Goal: Information Seeking & Learning: Find contact information

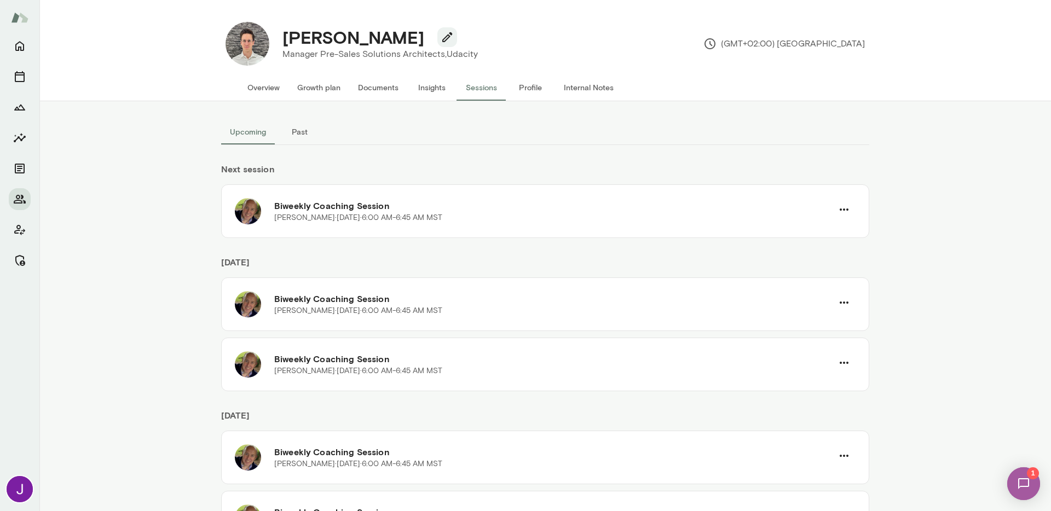
scroll to position [369, 0]
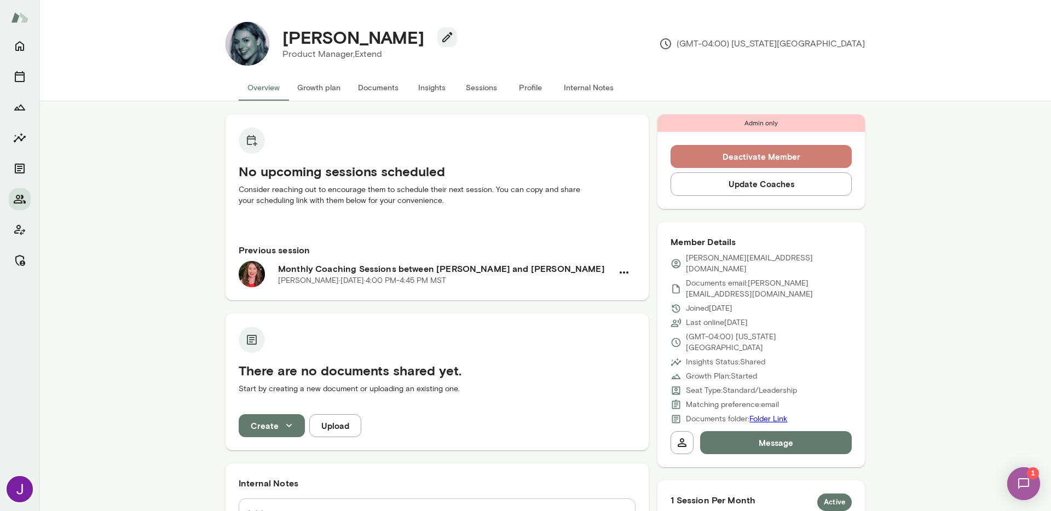
click at [769, 158] on button "Deactivate Member" at bounding box center [760, 156] width 181 height 23
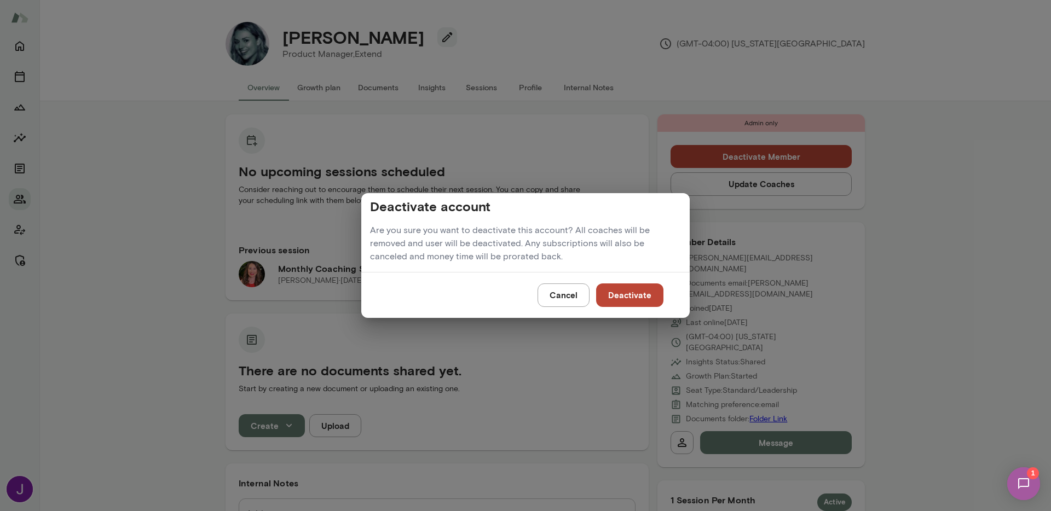
drag, startPoint x: 641, startPoint y: 292, endPoint x: 644, endPoint y: 275, distance: 17.7
click at [641, 292] on button "Deactivate" at bounding box center [629, 294] width 67 height 23
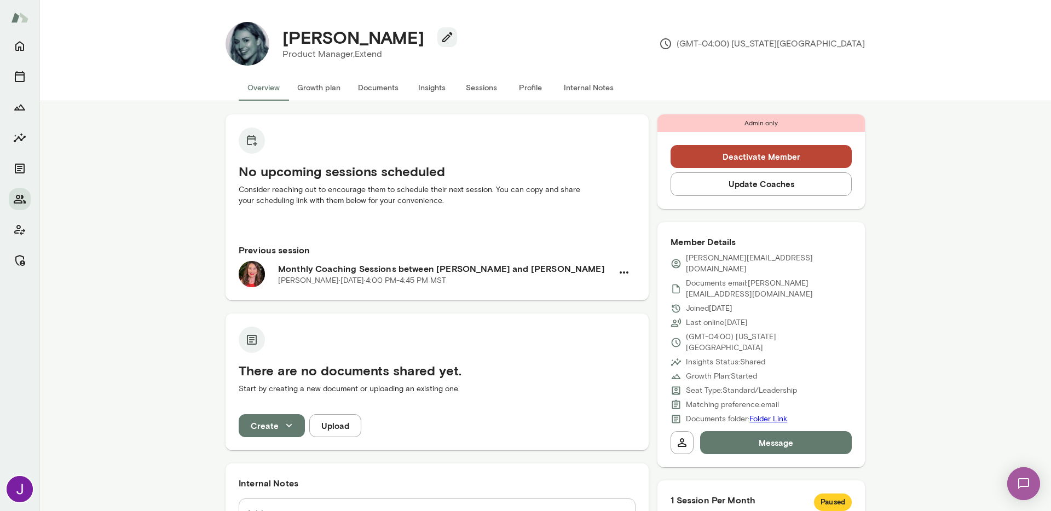
click at [699, 155] on button "Deactivate Member" at bounding box center [760, 156] width 181 height 23
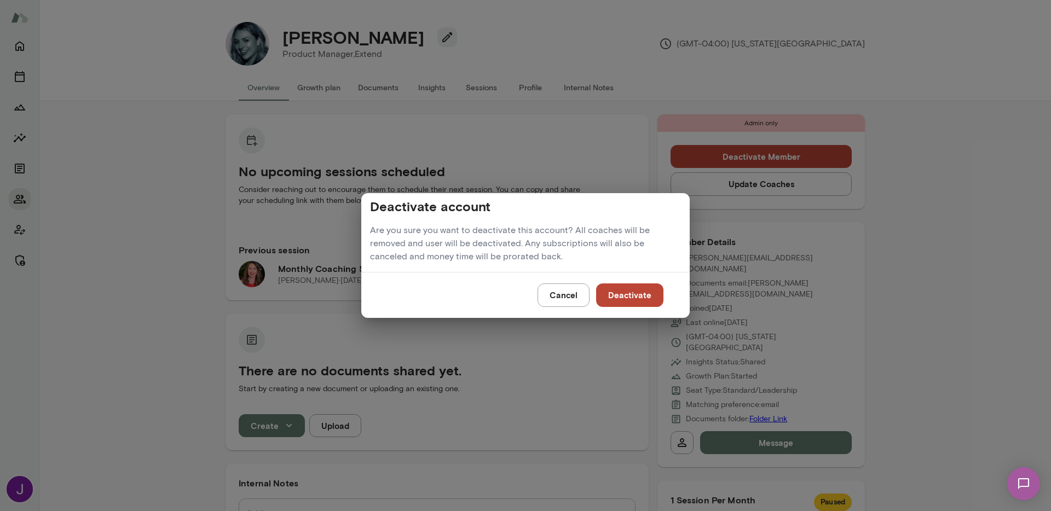
click at [639, 292] on button "Deactivate" at bounding box center [629, 294] width 67 height 23
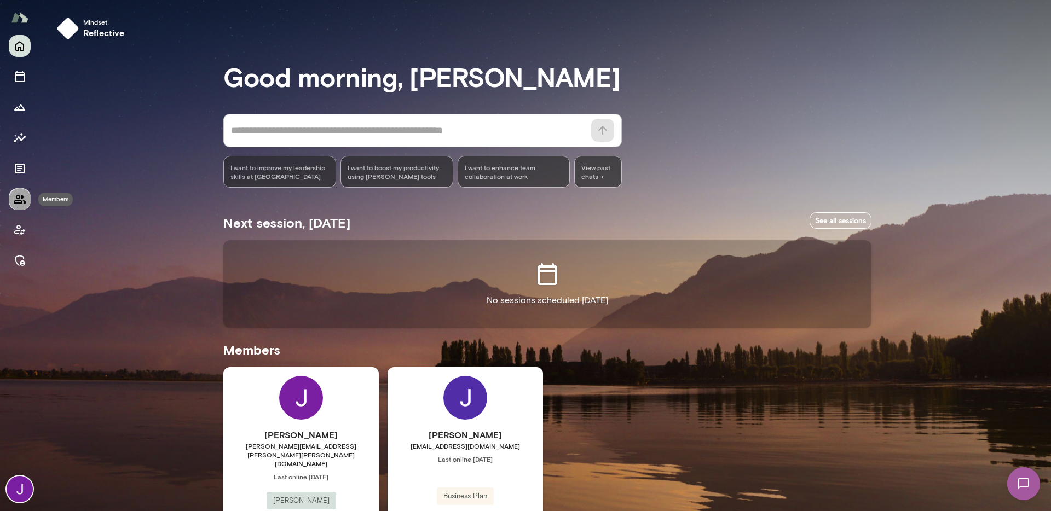
click at [24, 204] on icon "Members" at bounding box center [19, 199] width 13 height 13
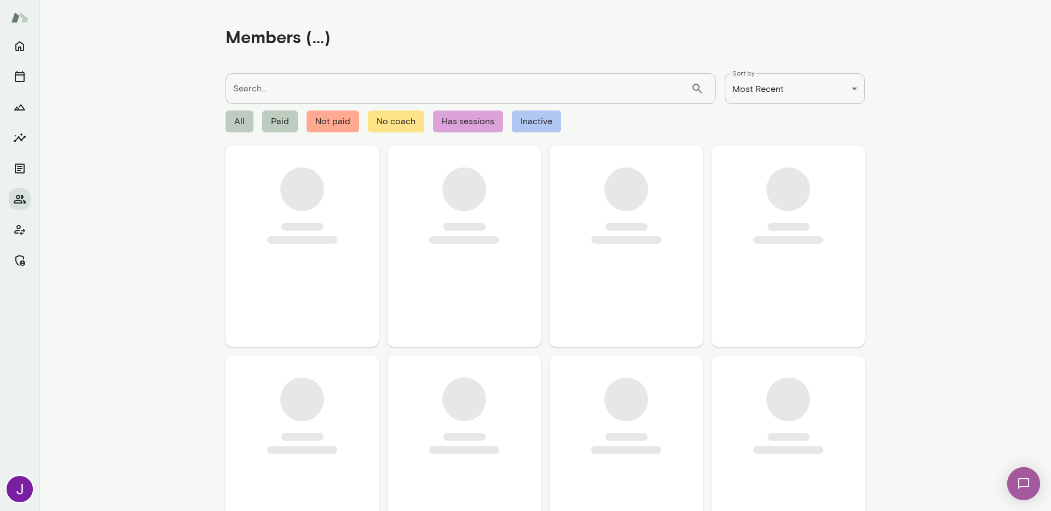
click at [241, 89] on input "Search..." at bounding box center [457, 88] width 465 height 31
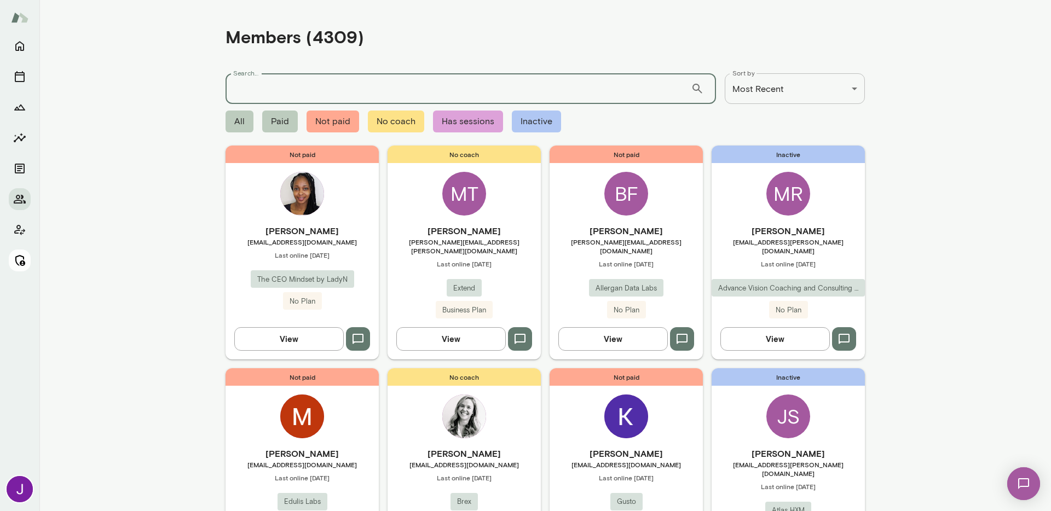
click at [13, 259] on icon "Manage" at bounding box center [19, 260] width 13 height 13
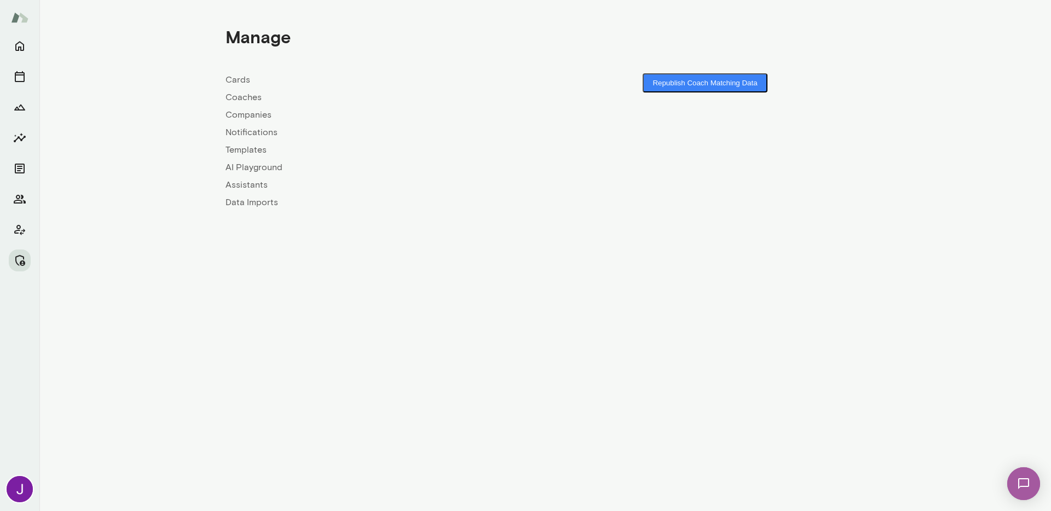
click at [248, 96] on link "Coaches" at bounding box center [385, 97] width 320 height 13
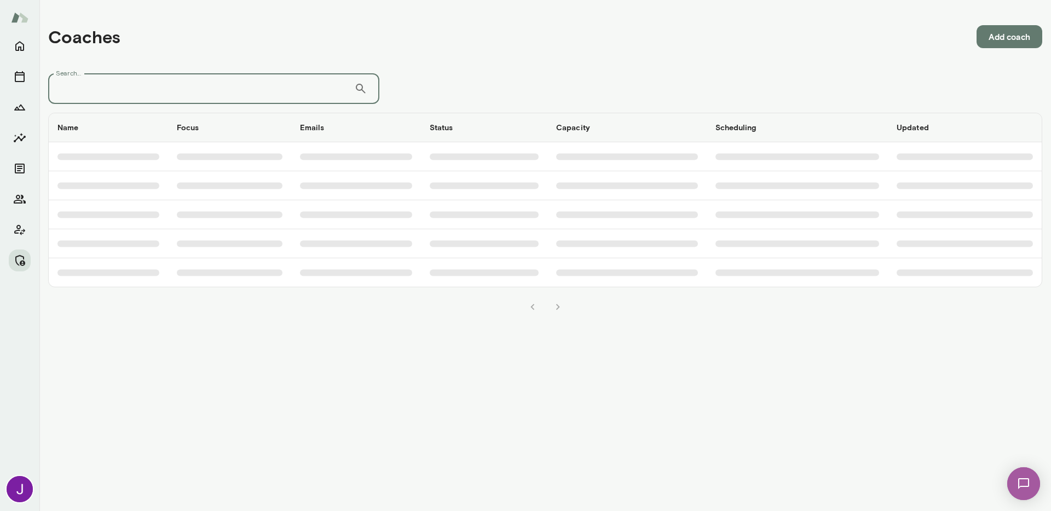
click at [247, 86] on input "Search..." at bounding box center [201, 88] width 306 height 31
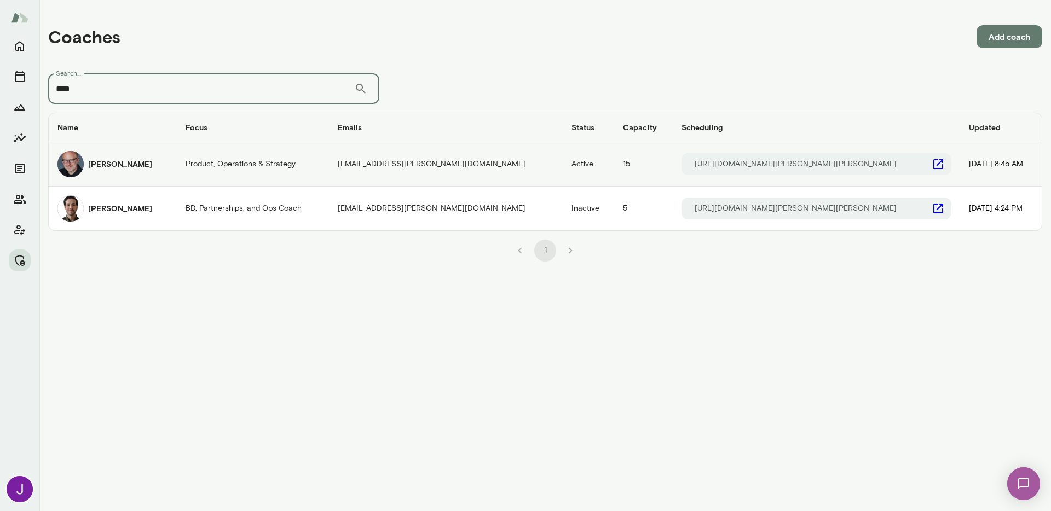
type input "****"
click at [168, 165] on div "[PERSON_NAME]" at bounding box center [112, 164] width 111 height 26
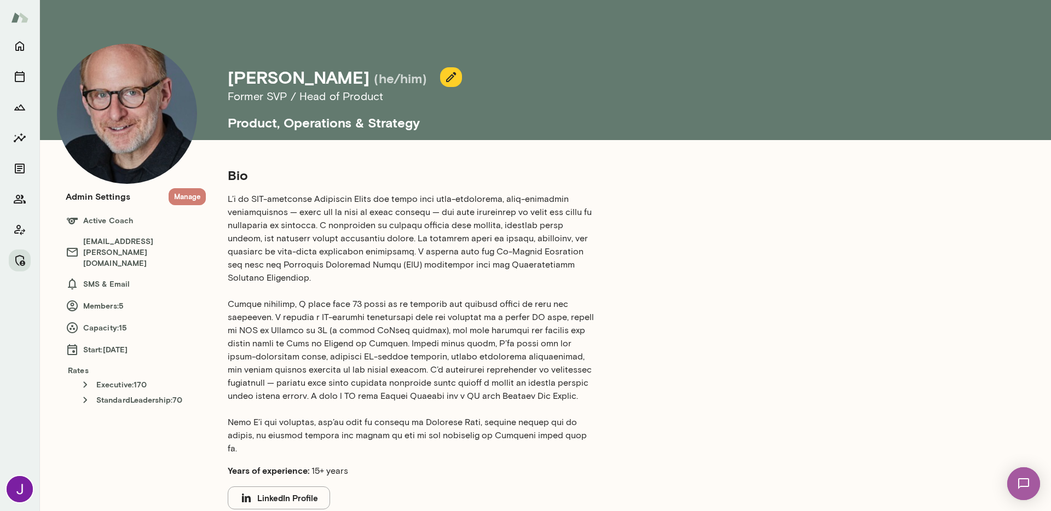
click at [193, 199] on button "Manage" at bounding box center [187, 196] width 37 height 17
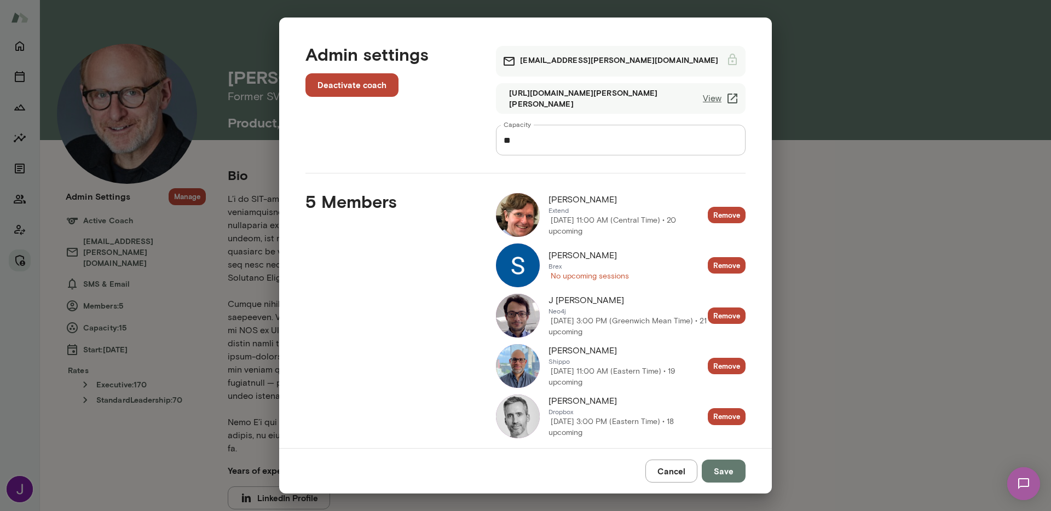
click at [716, 97] on link "View" at bounding box center [721, 98] width 36 height 13
click at [24, 171] on div "**********" at bounding box center [525, 255] width 1051 height 511
click at [674, 467] on button "Cancel" at bounding box center [671, 471] width 52 height 23
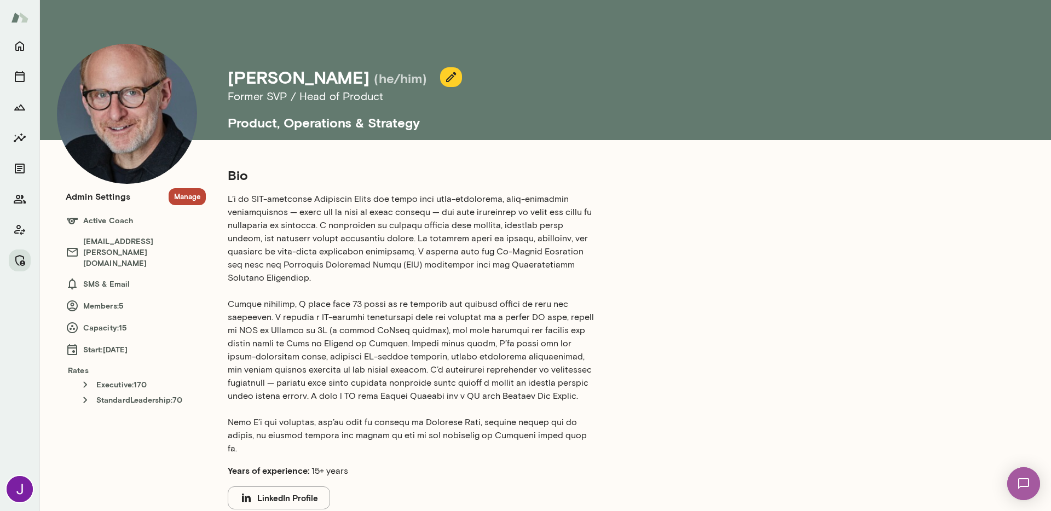
click at [192, 202] on button "Manage" at bounding box center [187, 196] width 37 height 17
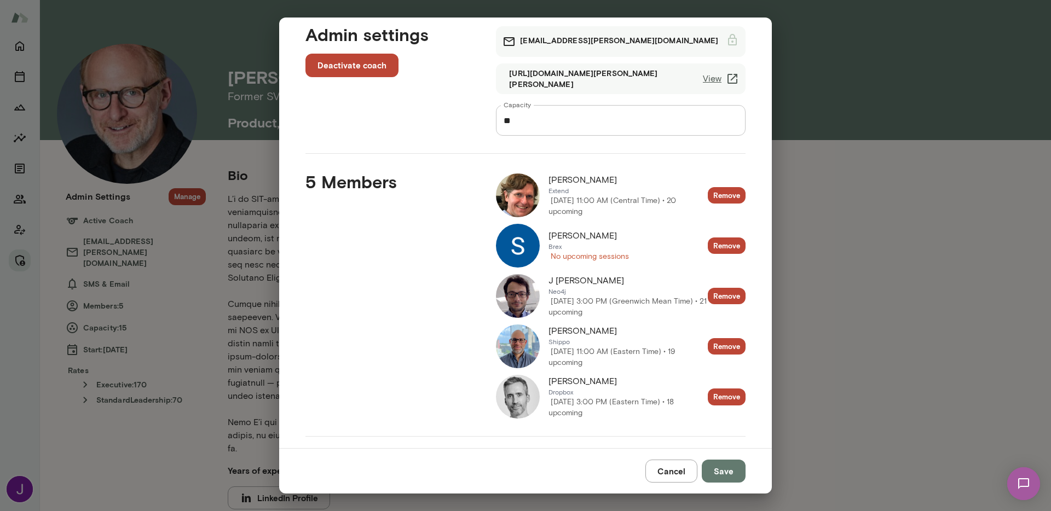
scroll to position [36, 0]
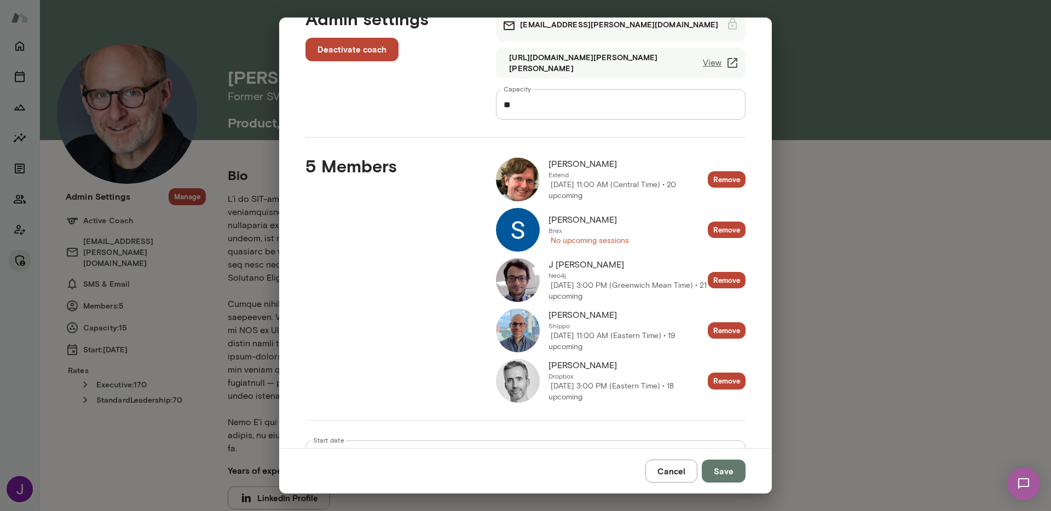
click at [539, 282] on div "J Barrasa Neo4j Friday, September 5 3:00 PM (Greenwich Mean Time) • 21 upcoming" at bounding box center [602, 280] width 212 height 44
click at [530, 283] on img at bounding box center [518, 280] width 44 height 44
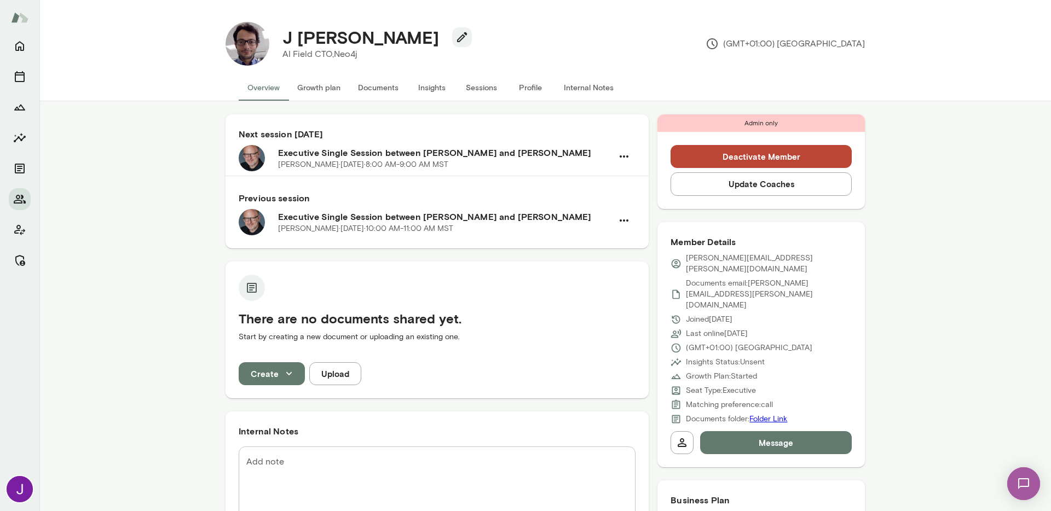
click at [708, 256] on p "jesus.barrasa@neo4j.com" at bounding box center [769, 264] width 166 height 22
copy div "jesus.barrasa@neo4j.com"
click at [466, 88] on button "Sessions" at bounding box center [480, 87] width 49 height 26
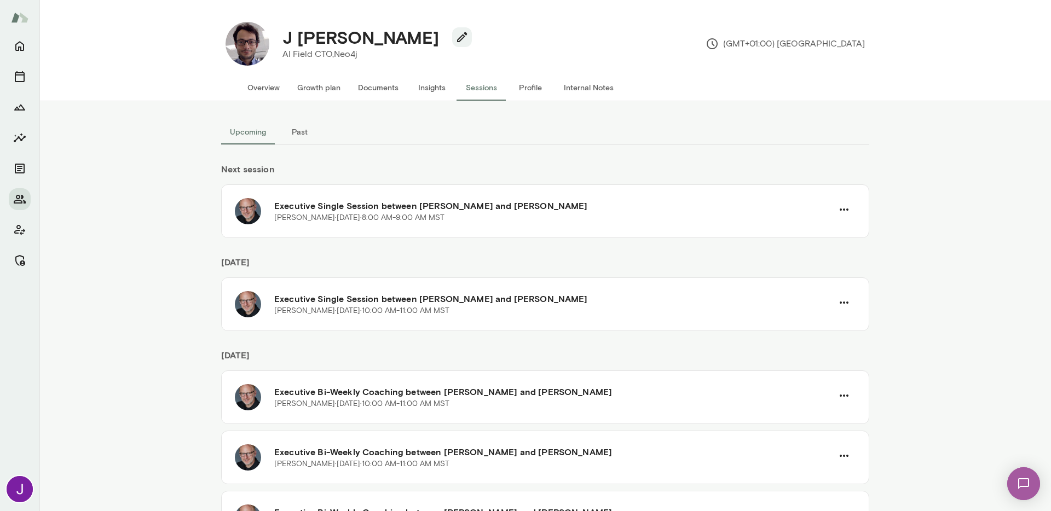
click at [316, 39] on h4 "J [PERSON_NAME]" at bounding box center [360, 37] width 157 height 21
copy div "J [PERSON_NAME]"
click at [262, 88] on button "Overview" at bounding box center [264, 87] width 50 height 26
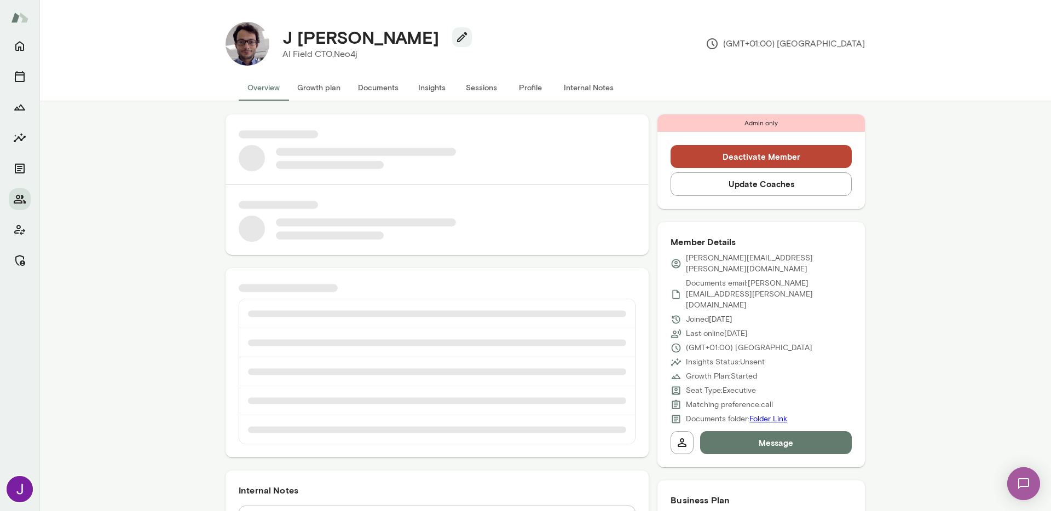
click at [725, 254] on p "jesus.barrasa@neo4j.com" at bounding box center [769, 264] width 166 height 22
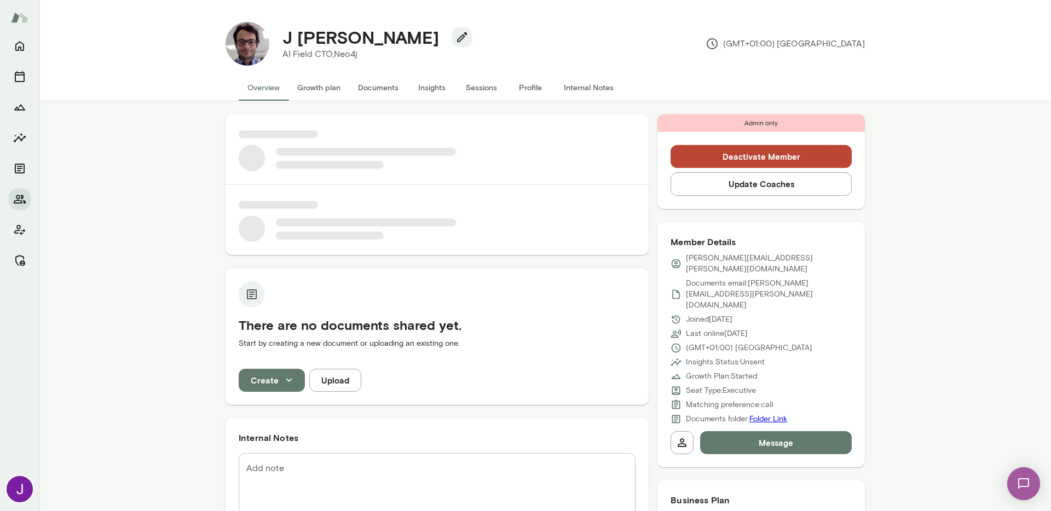
click at [725, 254] on p "jesus.barrasa@neo4j.com" at bounding box center [769, 264] width 166 height 22
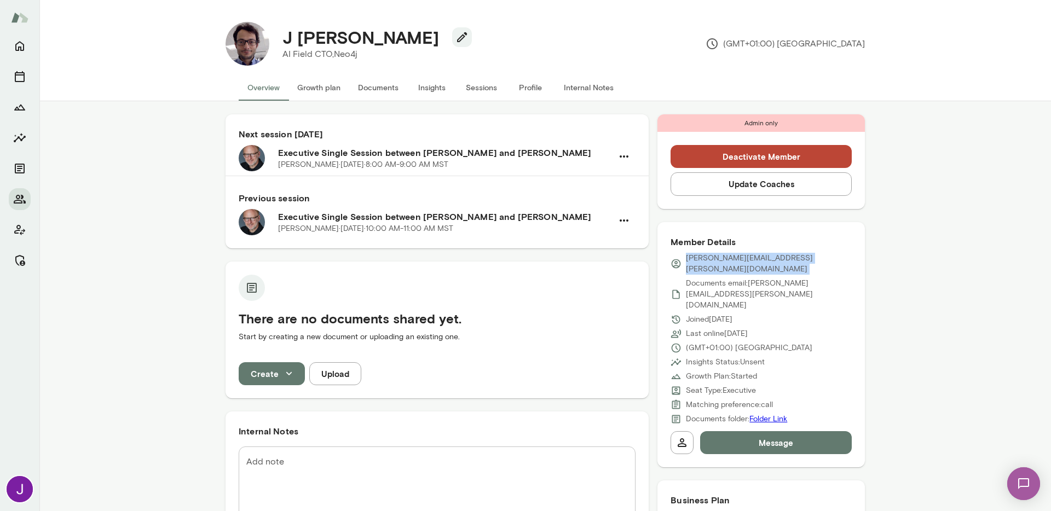
click at [725, 254] on p "jesus.barrasa@neo4j.com" at bounding box center [769, 264] width 166 height 22
copy div "jesus.barrasa@neo4j.com"
click at [480, 88] on button "Sessions" at bounding box center [480, 87] width 49 height 26
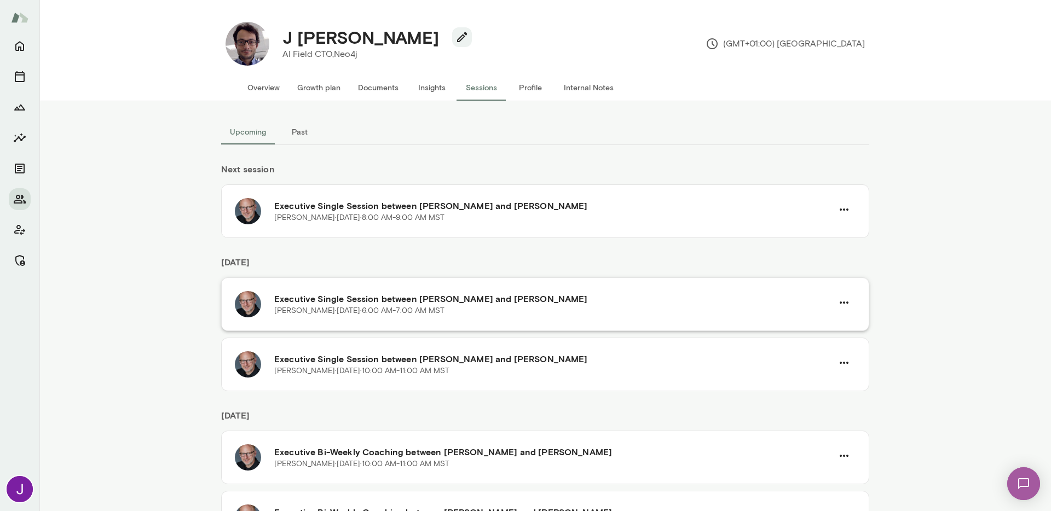
click at [855, 308] on div "Executive Single Session between Nick Gould and J Barrasa Nick Gould · Fri, Sep…" at bounding box center [545, 304] width 648 height 54
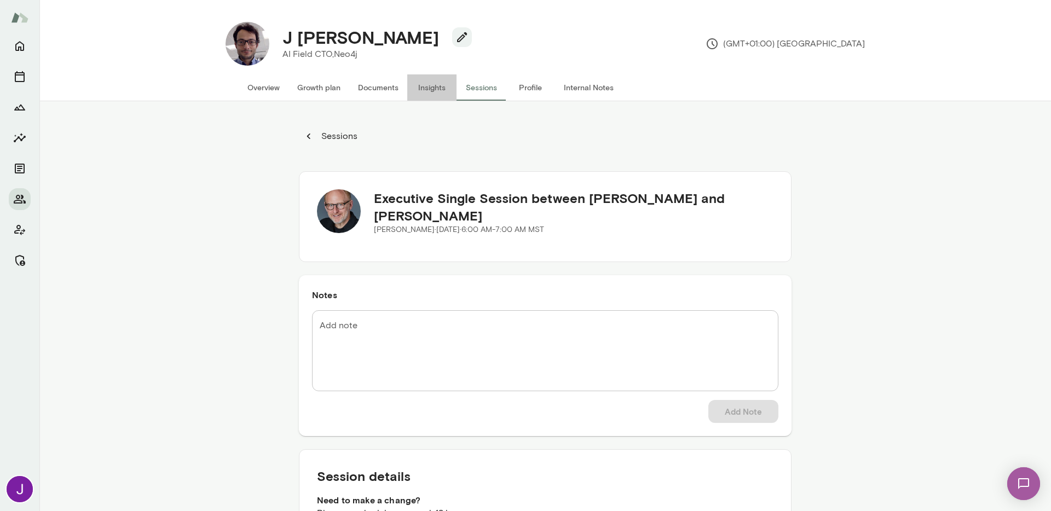
click at [425, 87] on button "Insights" at bounding box center [431, 87] width 49 height 26
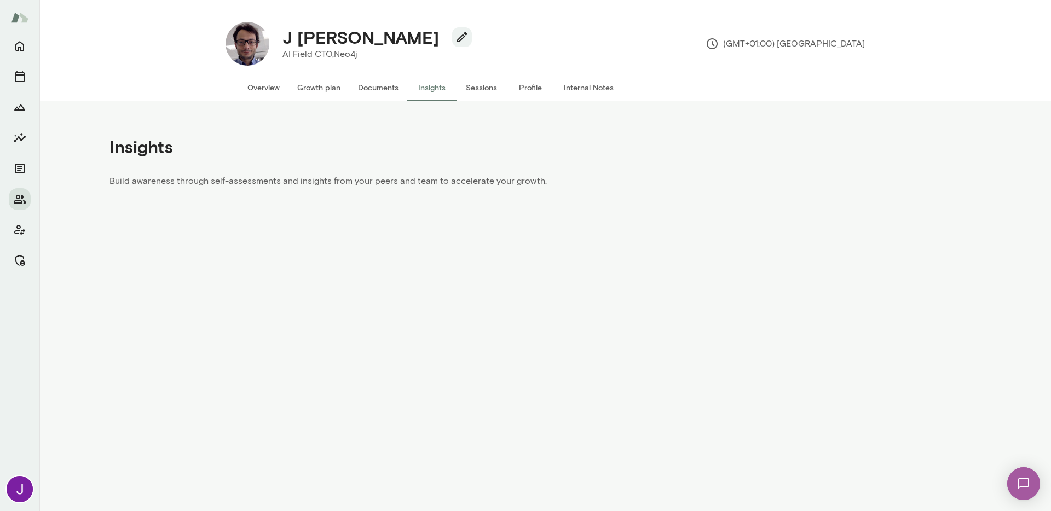
click at [483, 88] on button "Sessions" at bounding box center [480, 87] width 49 height 26
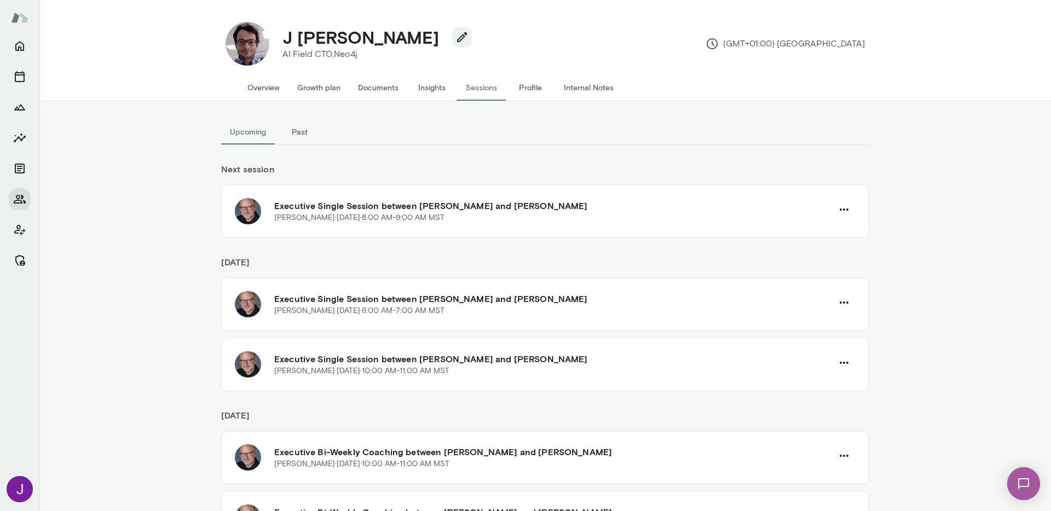
click at [285, 36] on h4 "J [PERSON_NAME]" at bounding box center [360, 37] width 157 height 21
copy div "J [PERSON_NAME]"
click at [839, 302] on icon "button" at bounding box center [843, 303] width 9 height 2
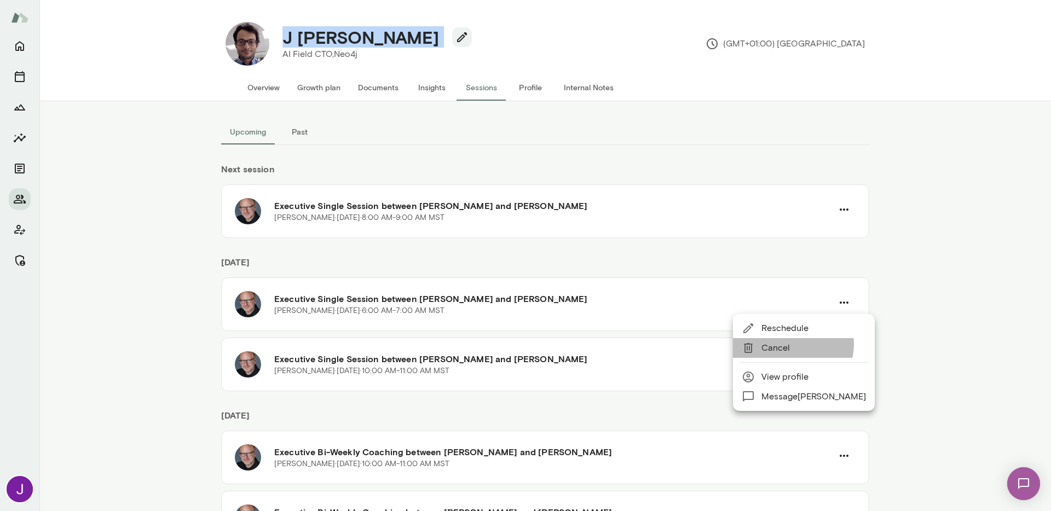
click at [789, 344] on span "Cancel" at bounding box center [813, 347] width 105 height 13
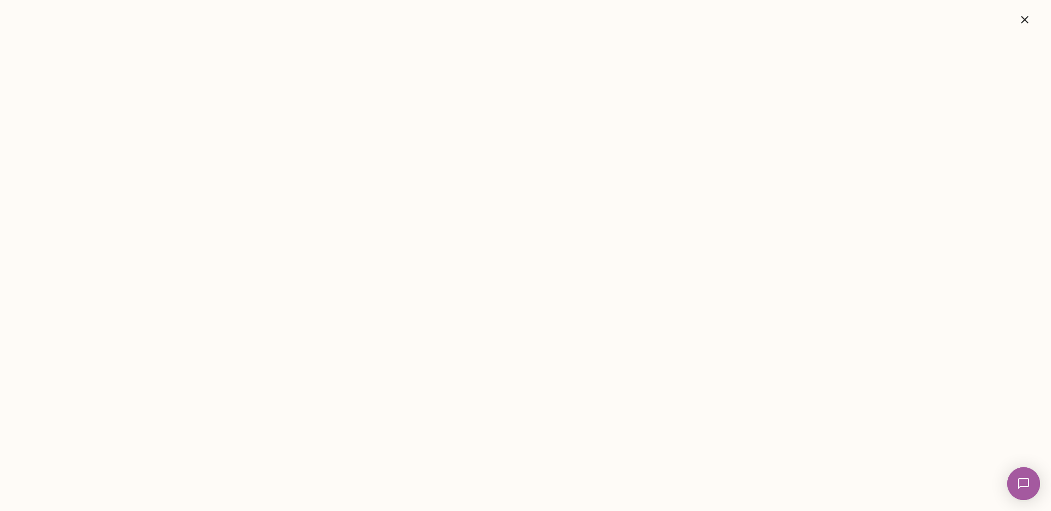
click at [1021, 15] on icon "button" at bounding box center [1024, 19] width 13 height 13
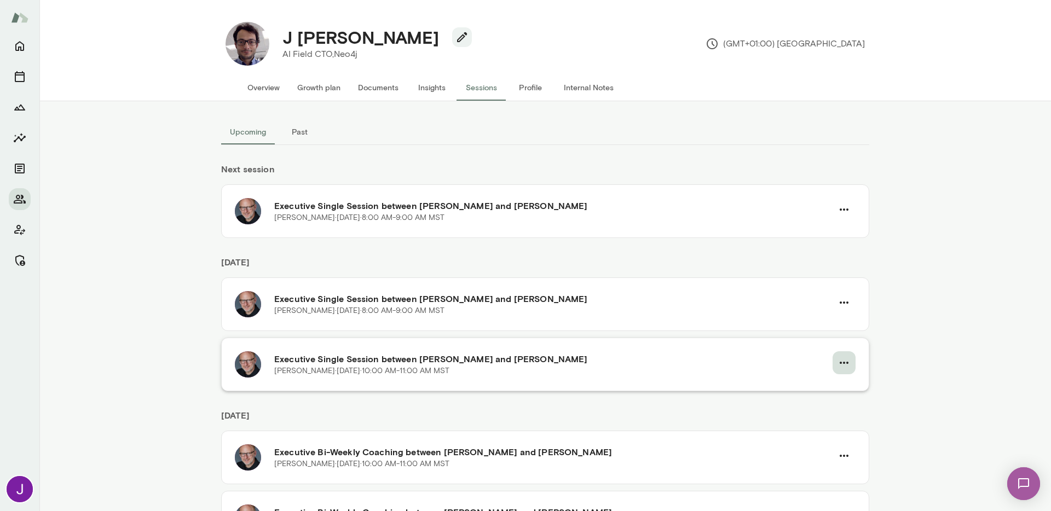
click at [837, 361] on icon "button" at bounding box center [843, 362] width 13 height 13
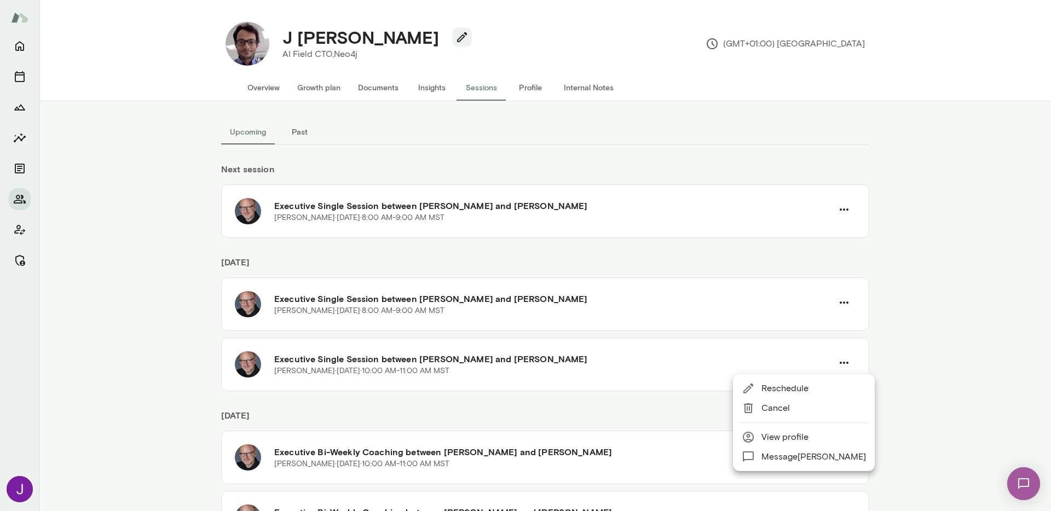
click at [772, 408] on span "Cancel" at bounding box center [813, 408] width 105 height 13
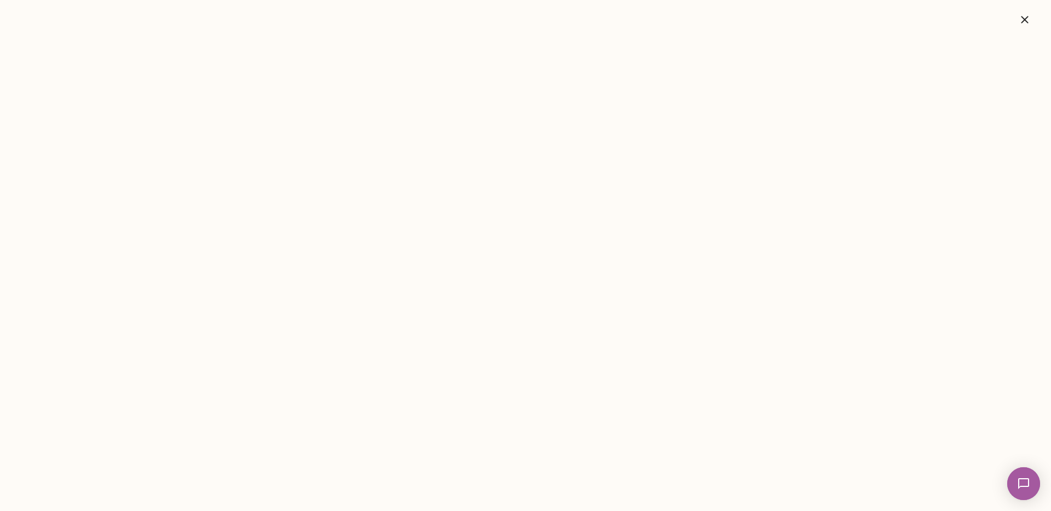
click at [1034, 25] on button "button" at bounding box center [1024, 20] width 35 height 22
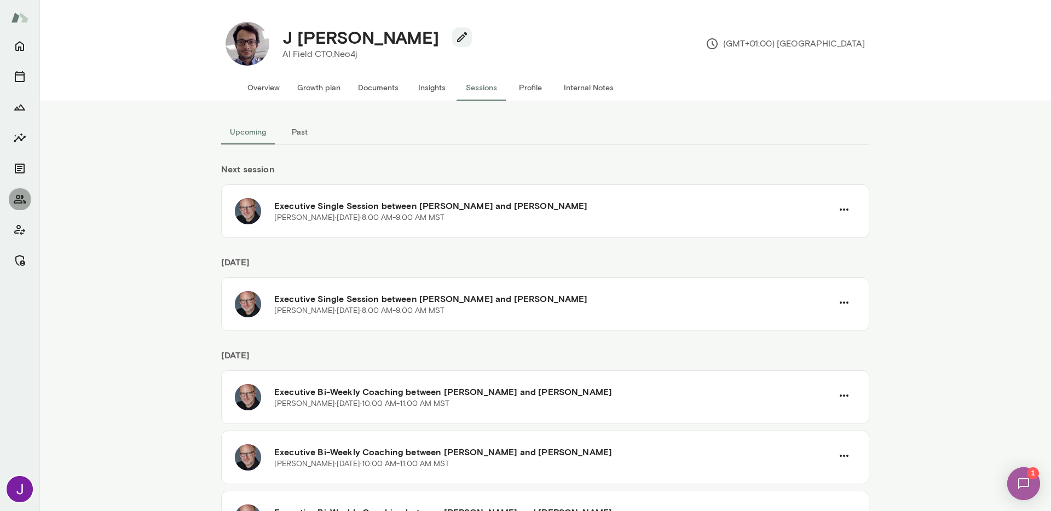
drag, startPoint x: 24, startPoint y: 200, endPoint x: 29, endPoint y: 187, distance: 14.2
click at [24, 200] on icon "Members" at bounding box center [19, 199] width 13 height 13
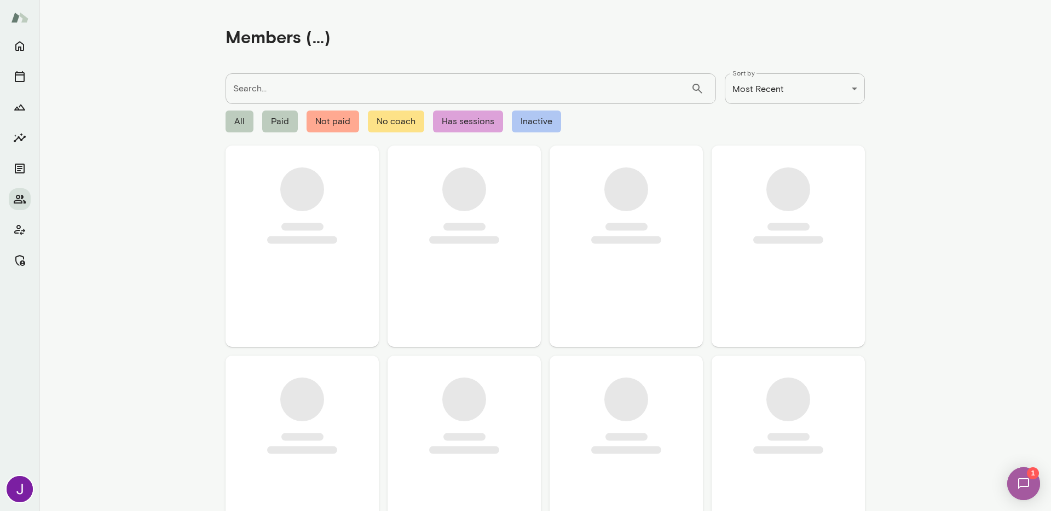
click at [276, 90] on input "Search..." at bounding box center [457, 88] width 465 height 31
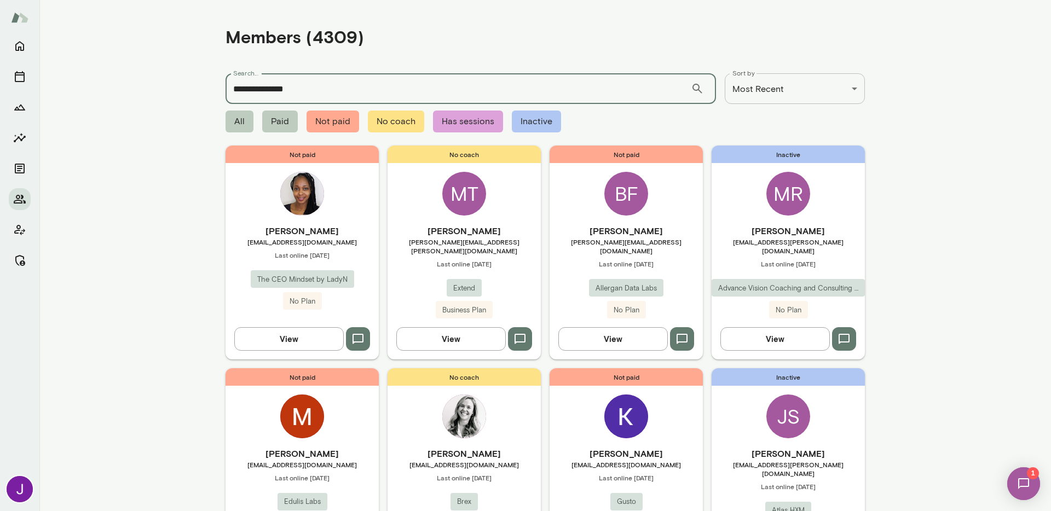
type input "**********"
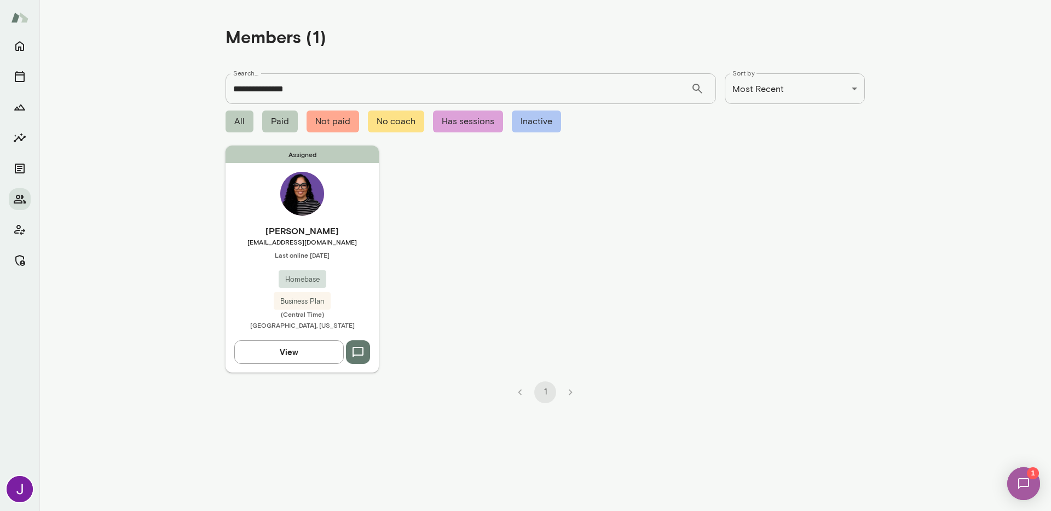
click at [291, 218] on div "Assigned [PERSON_NAME] [EMAIL_ADDRESS][DOMAIN_NAME] Last online [DATE] Homebase…" at bounding box center [301, 259] width 153 height 227
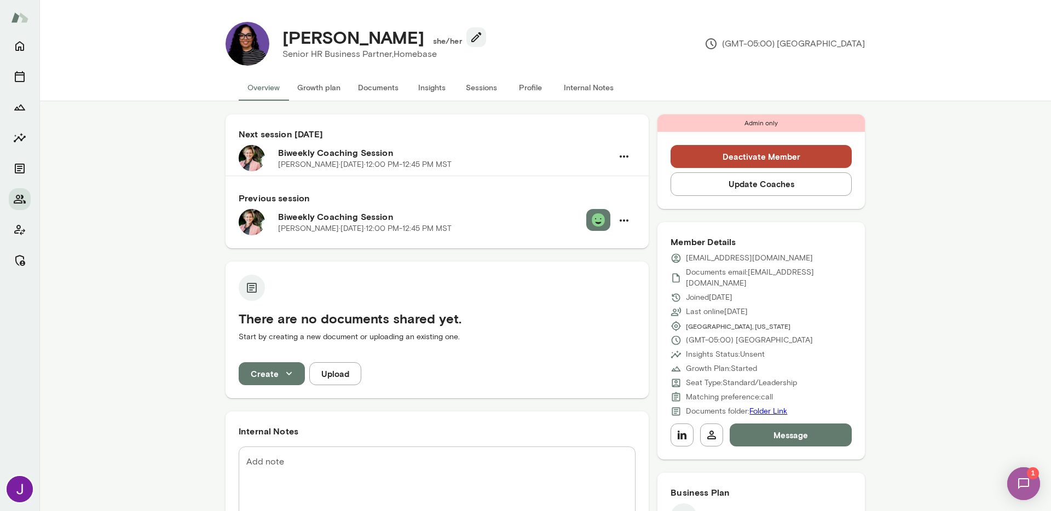
click at [380, 163] on p "[PERSON_NAME][DATE] · 12:00 PM-12:45 PM MST" at bounding box center [364, 164] width 173 height 11
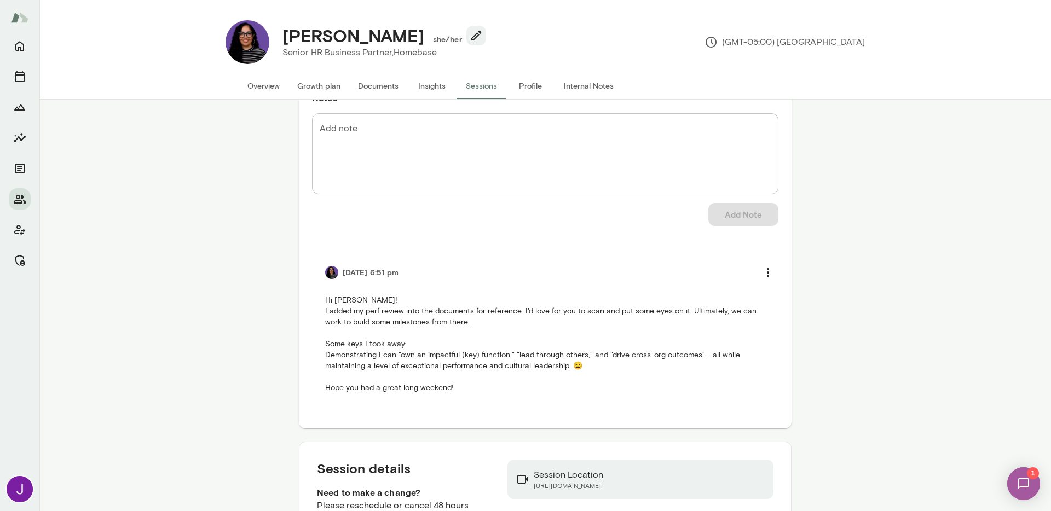
scroll to position [2, 0]
click at [1017, 480] on img at bounding box center [1023, 483] width 45 height 45
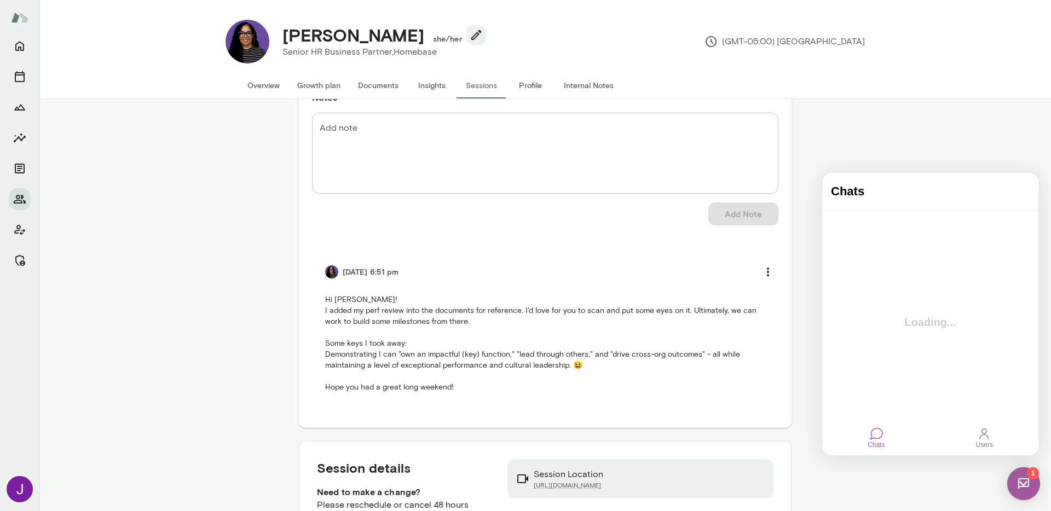
scroll to position [0, 0]
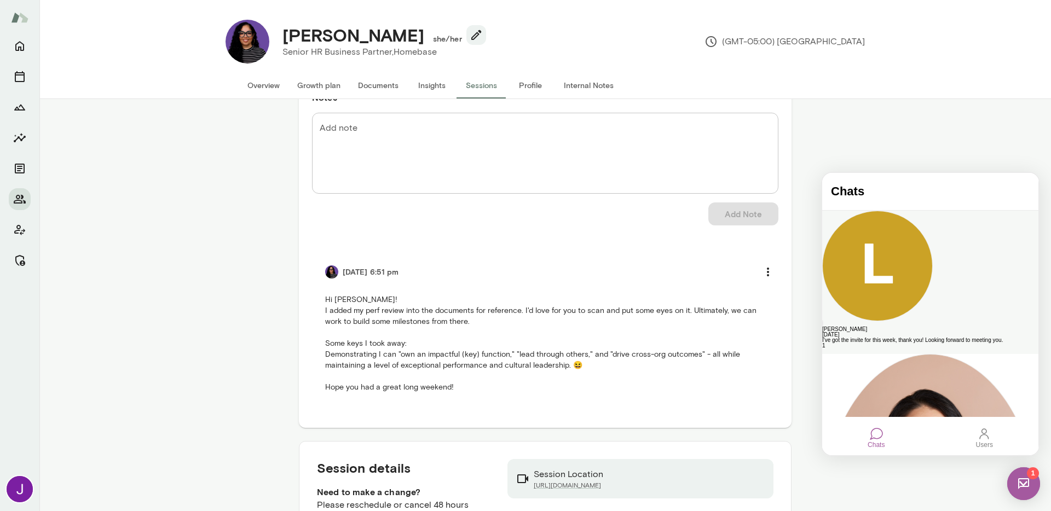
click at [912, 338] on div "I've got the invite for this week, thank you! Looking forward to meeting you." at bounding box center [930, 340] width 216 height 5
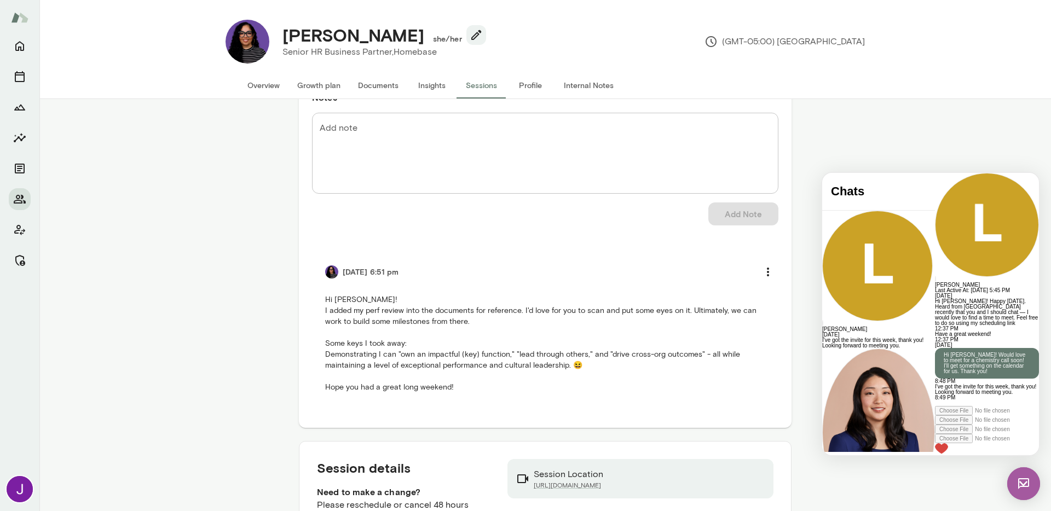
scroll to position [151, 0]
click at [935, 173] on div at bounding box center [987, 173] width 104 height 0
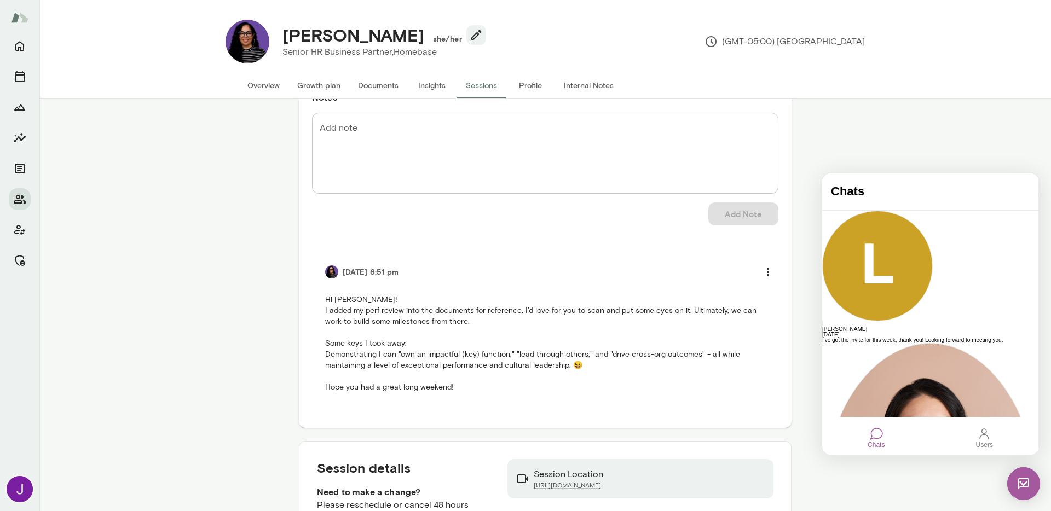
click at [854, 137] on div "Sessions Biweekly Coaching Session [PERSON_NAME][DATE] · 12:00 PM-12:45 PM MST …" at bounding box center [544, 354] width 1011 height 511
click at [1014, 485] on img at bounding box center [1023, 483] width 33 height 33
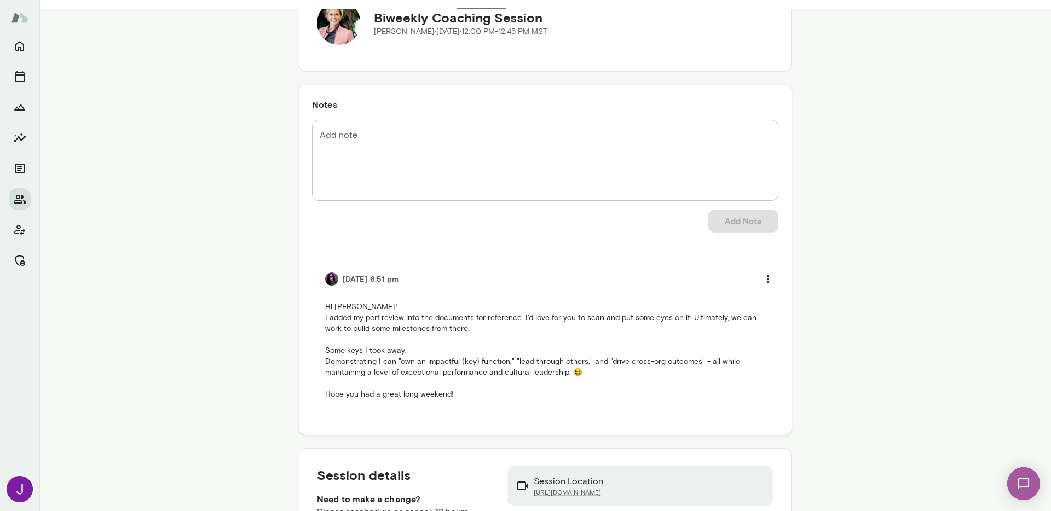
scroll to position [86, 0]
